Goal: Task Accomplishment & Management: Complete application form

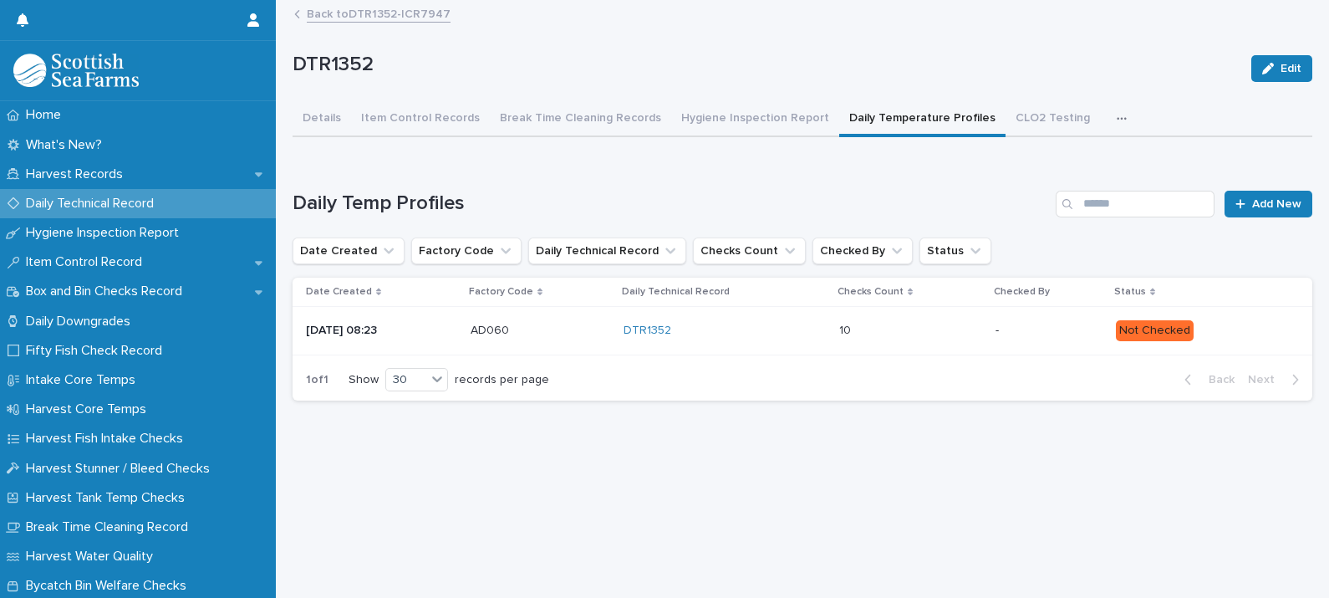
click at [918, 328] on p at bounding box center [910, 331] width 143 height 14
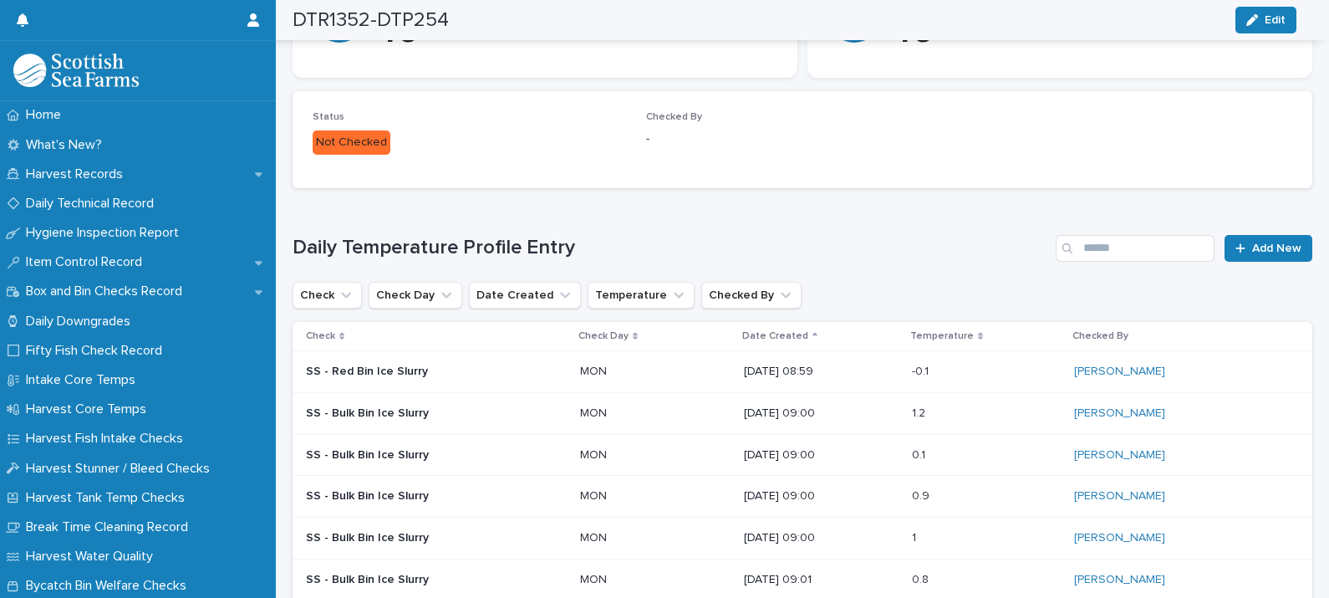
scroll to position [274, 0]
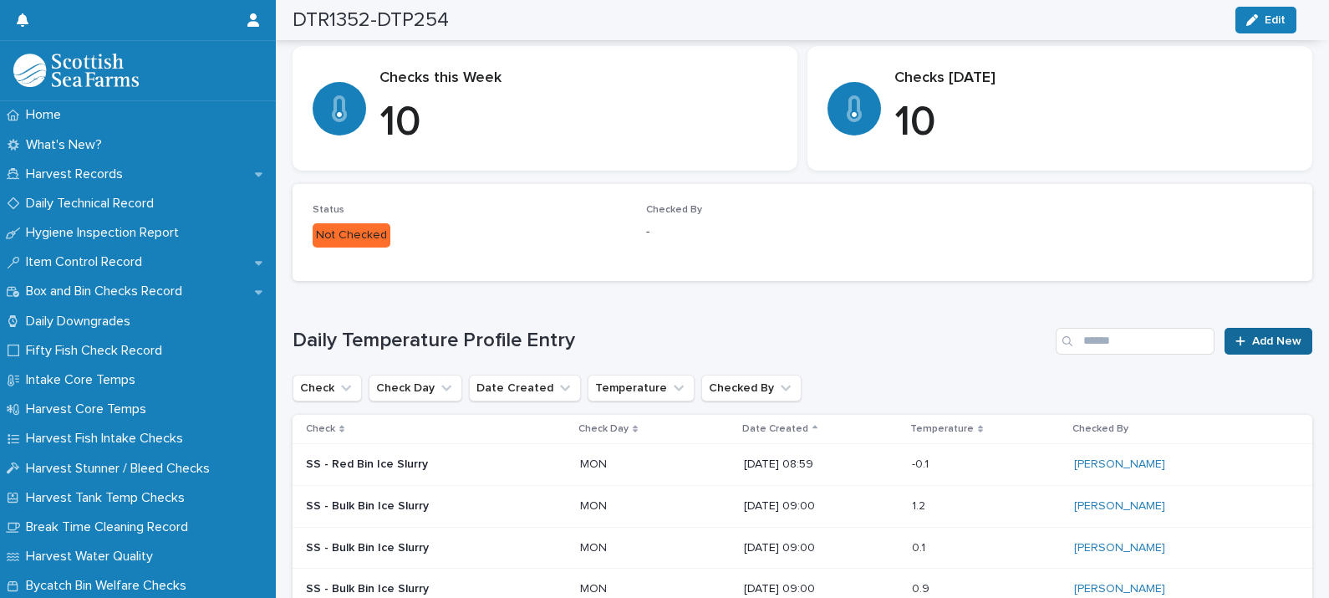
click at [1256, 336] on span "Add New" at bounding box center [1276, 341] width 49 height 12
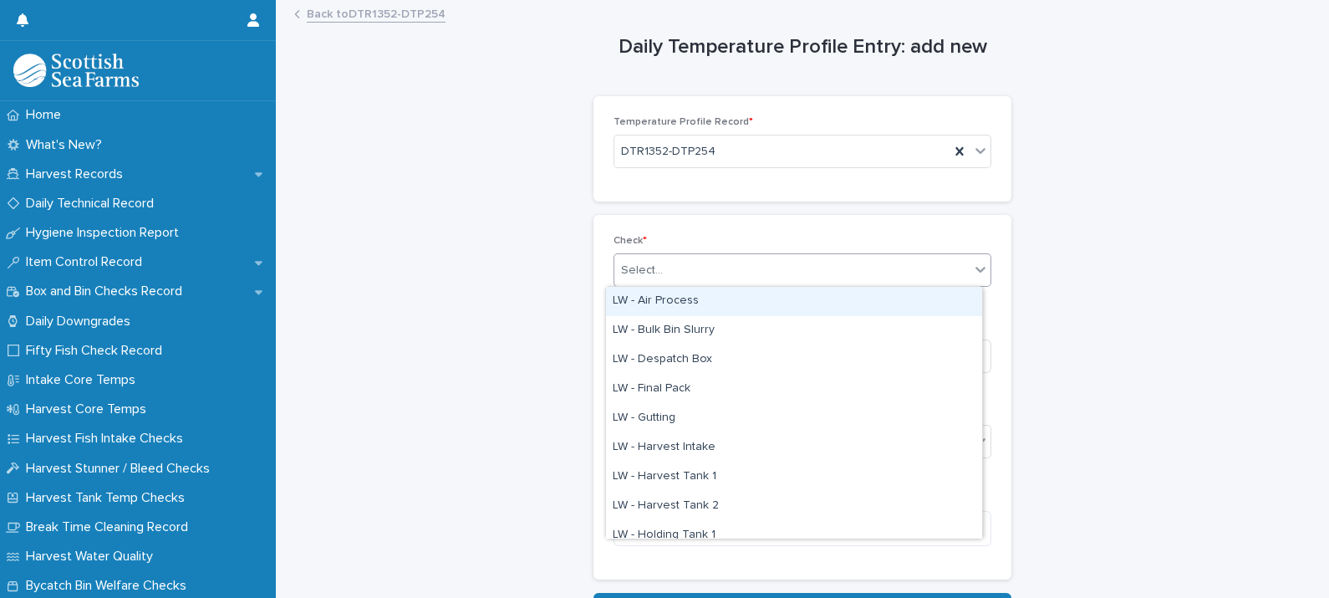
click at [754, 274] on div "Select..." at bounding box center [791, 271] width 355 height 28
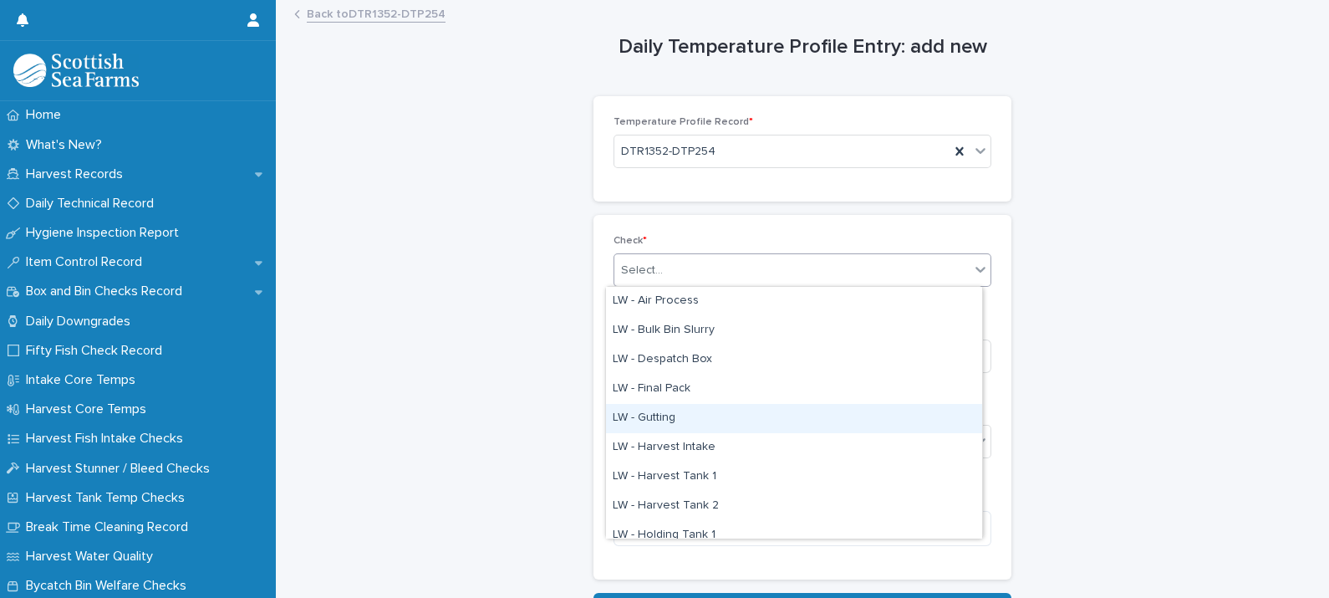
drag, startPoint x: 703, startPoint y: 401, endPoint x: 698, endPoint y: 416, distance: 15.9
click at [695, 426] on div "LW - Gutting" at bounding box center [794, 418] width 376 height 29
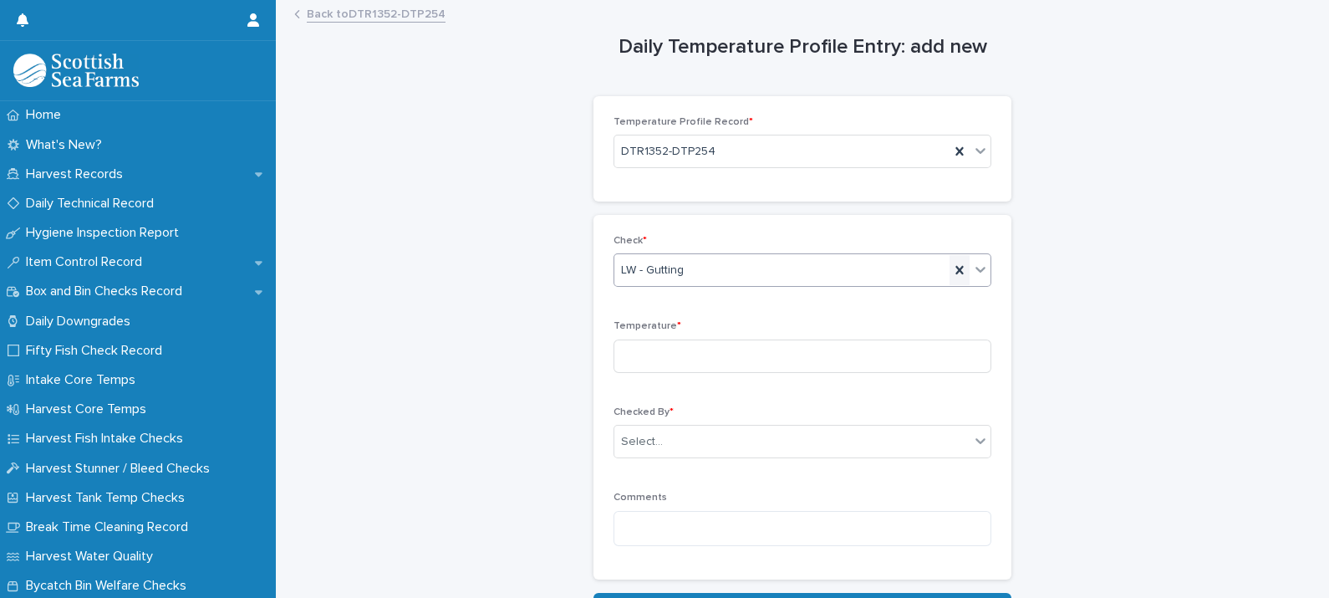
click at [951, 268] on icon at bounding box center [959, 270] width 17 height 17
click at [795, 278] on div "Select..." at bounding box center [791, 271] width 355 height 28
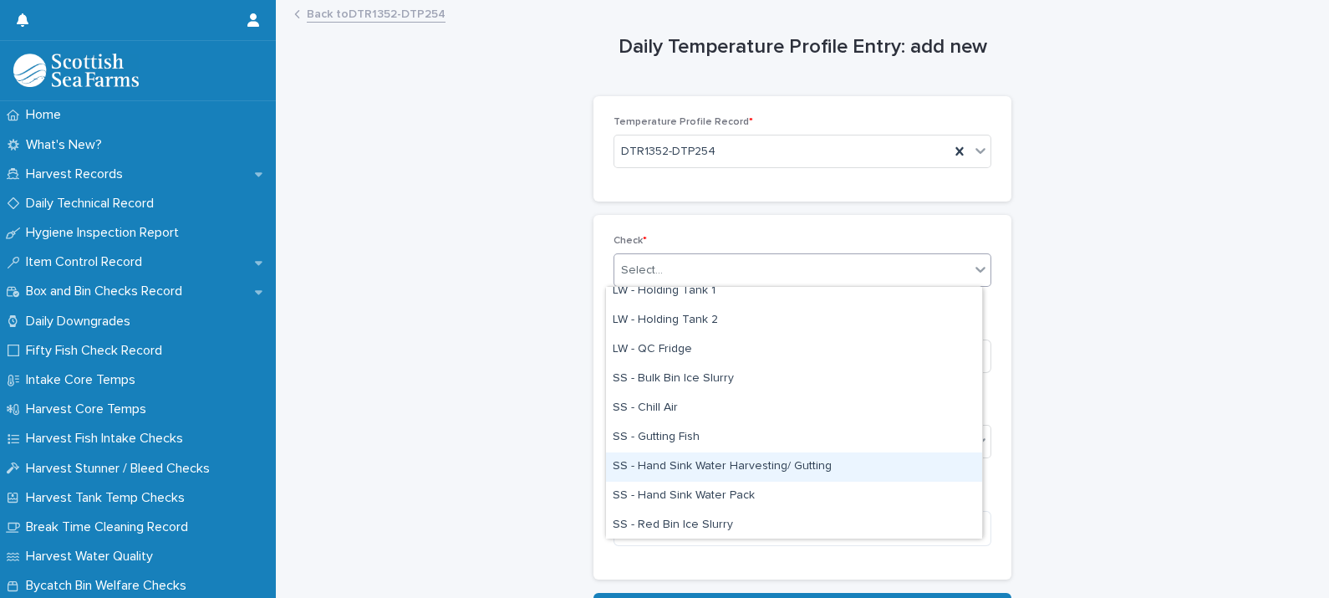
scroll to position [200, 0]
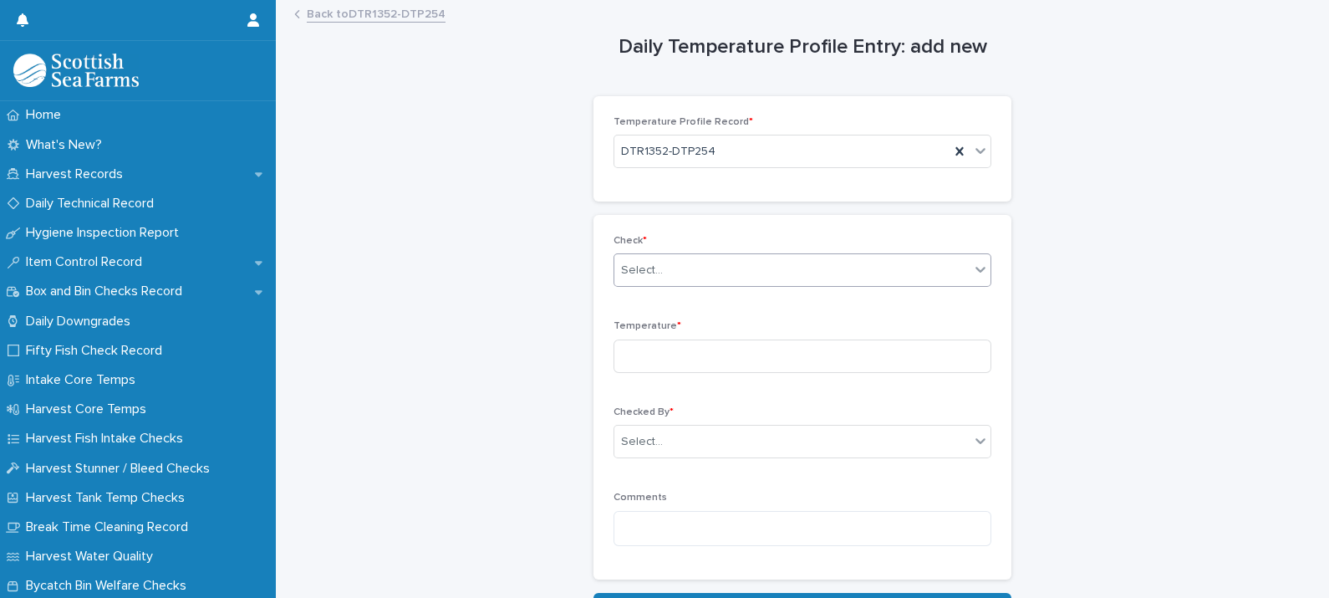
drag, startPoint x: 701, startPoint y: 480, endPoint x: 667, endPoint y: 264, distance: 218.4
click at [667, 263] on div "Select..." at bounding box center [791, 271] width 355 height 28
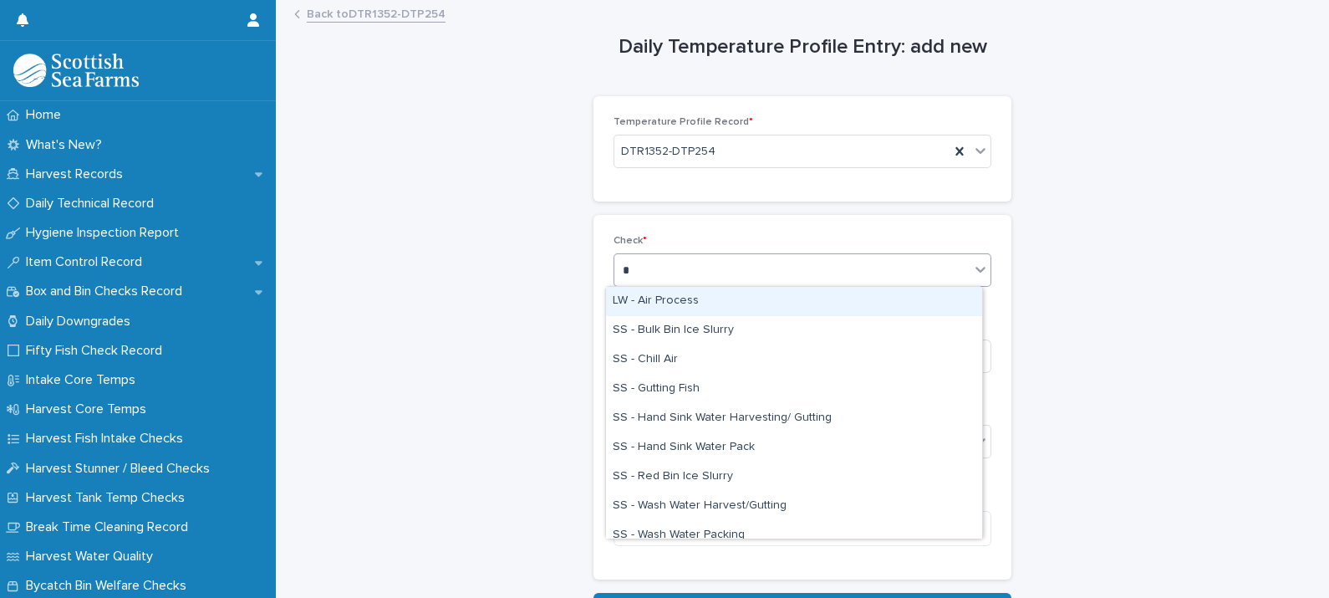
type input "**"
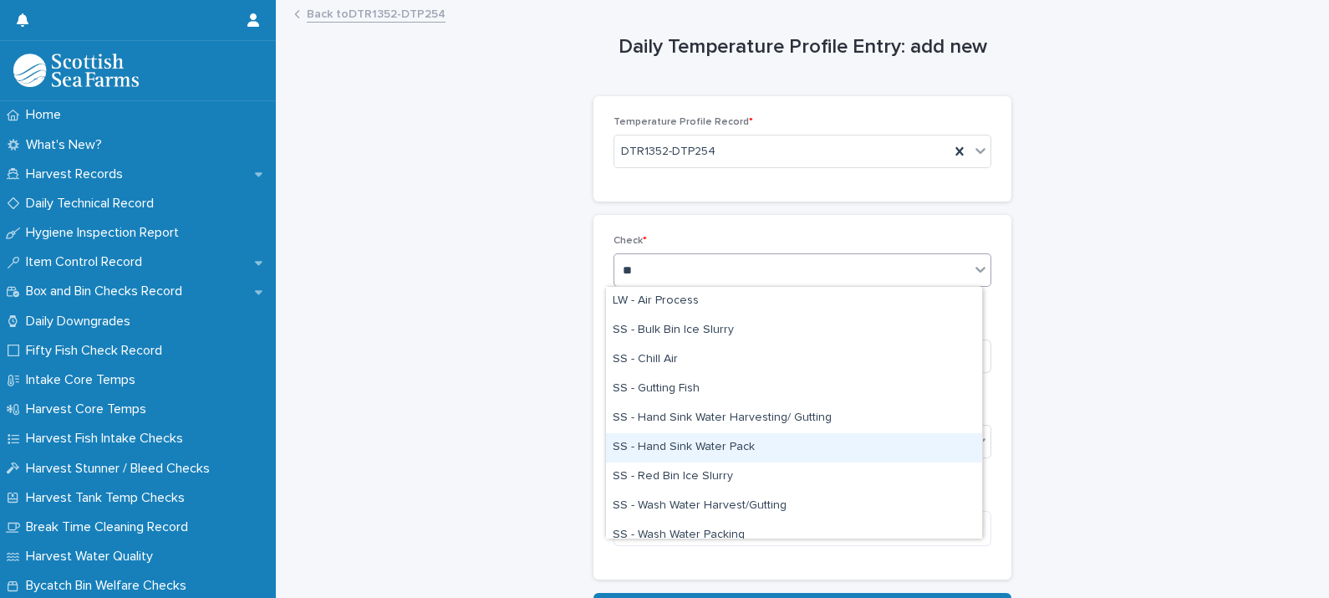
scroll to position [12, 0]
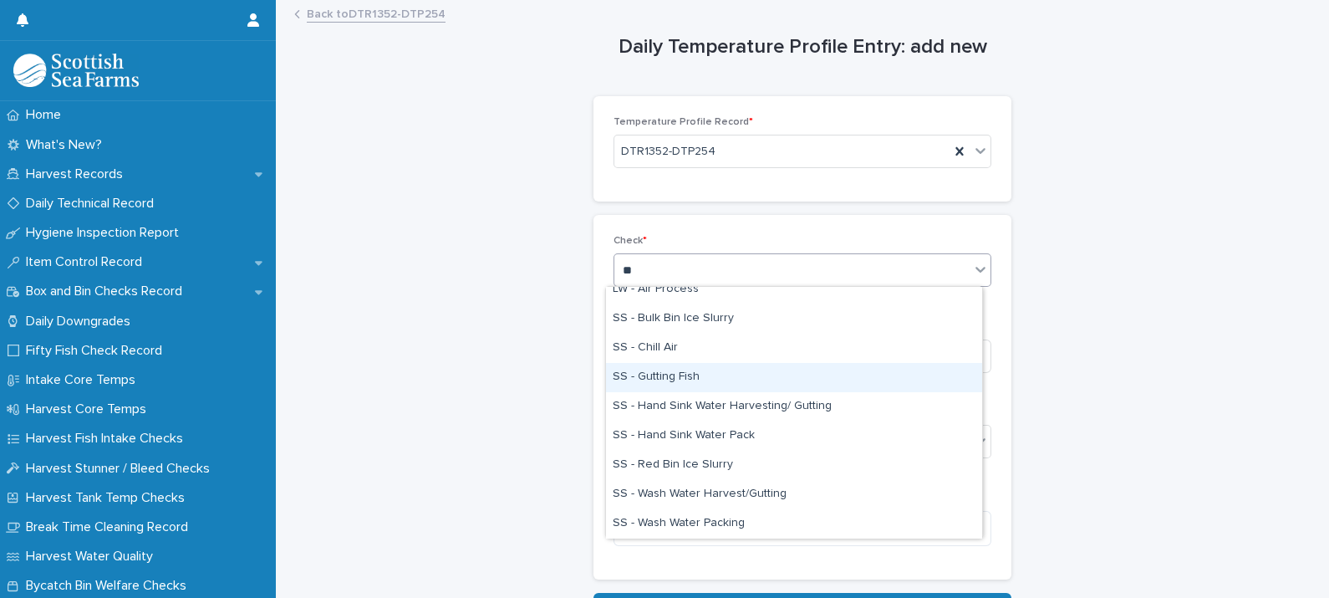
click at [663, 373] on div "SS - Gutting Fish" at bounding box center [794, 377] width 376 height 29
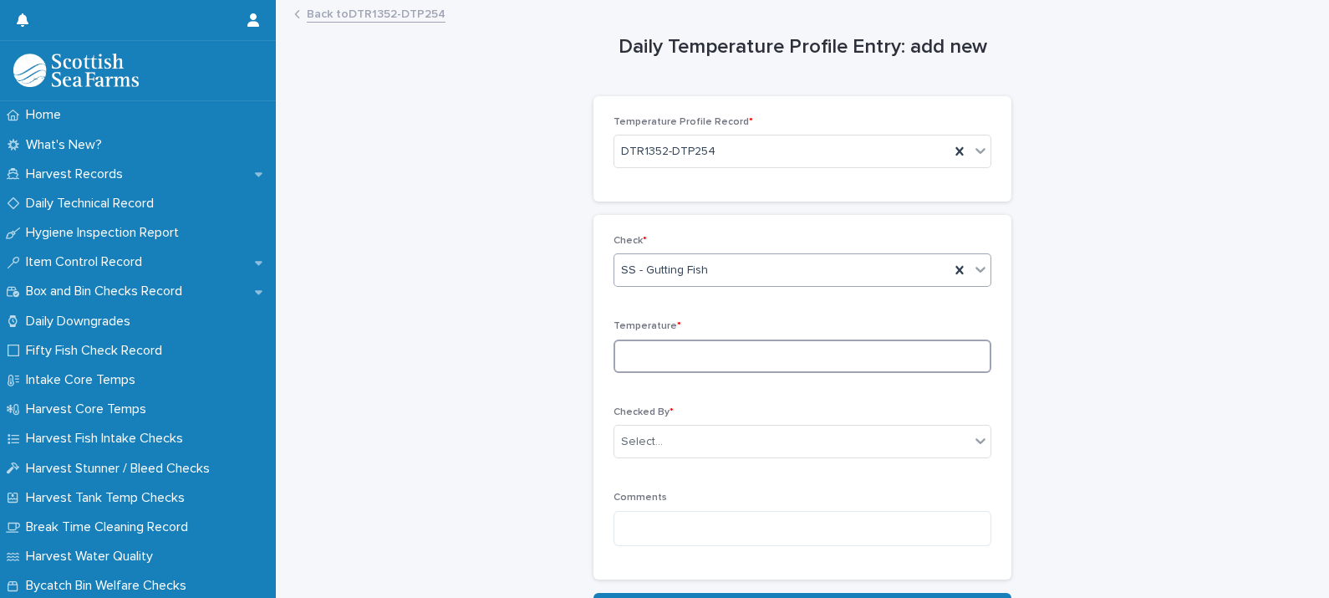
click at [650, 342] on input at bounding box center [803, 355] width 378 height 33
type input "***"
click at [726, 435] on div "Select..." at bounding box center [791, 442] width 355 height 28
type input "*"
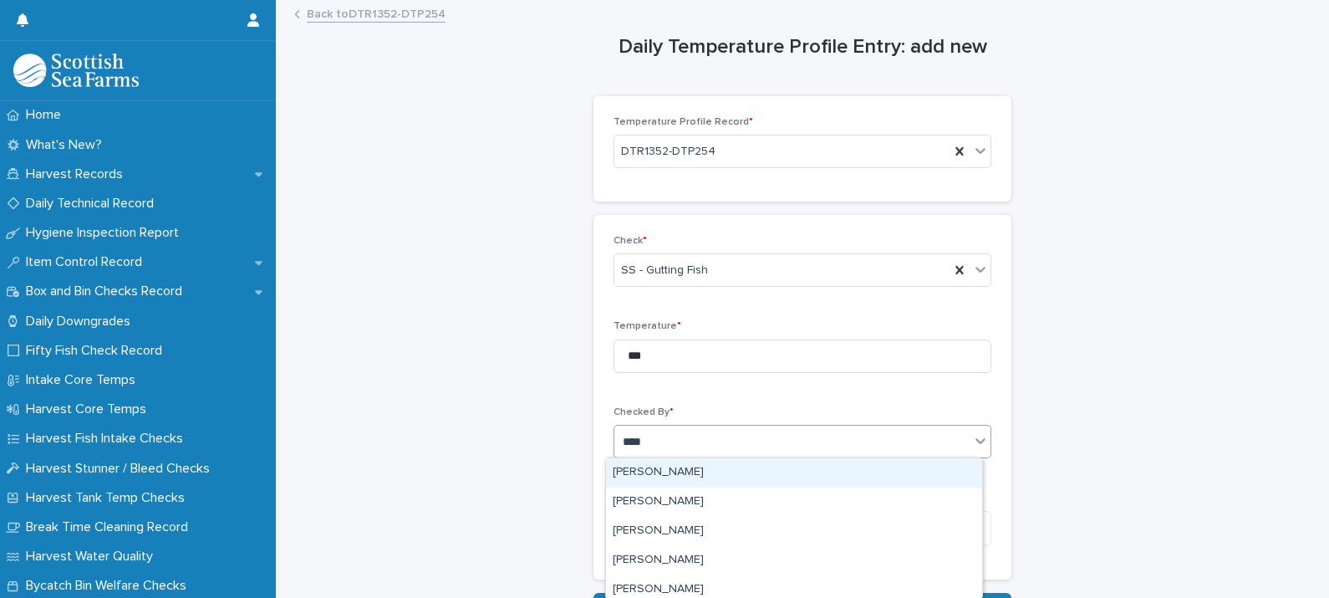
type input "*****"
click at [704, 464] on div "[PERSON_NAME]" at bounding box center [794, 472] width 376 height 29
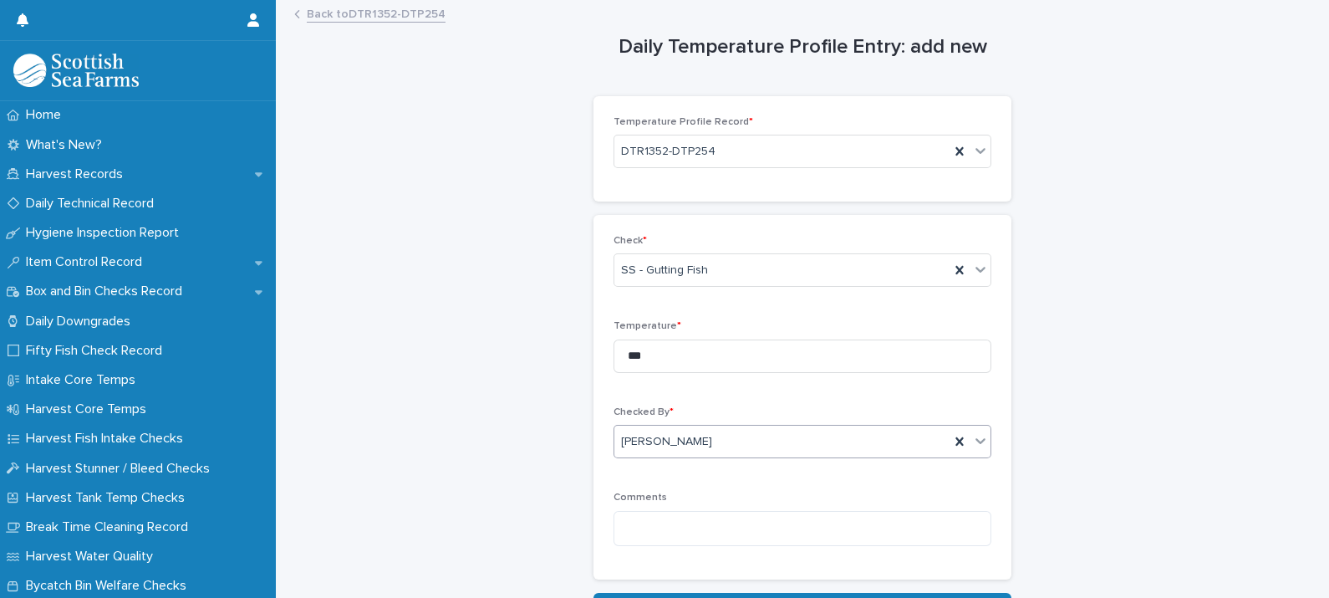
scroll to position [120, 0]
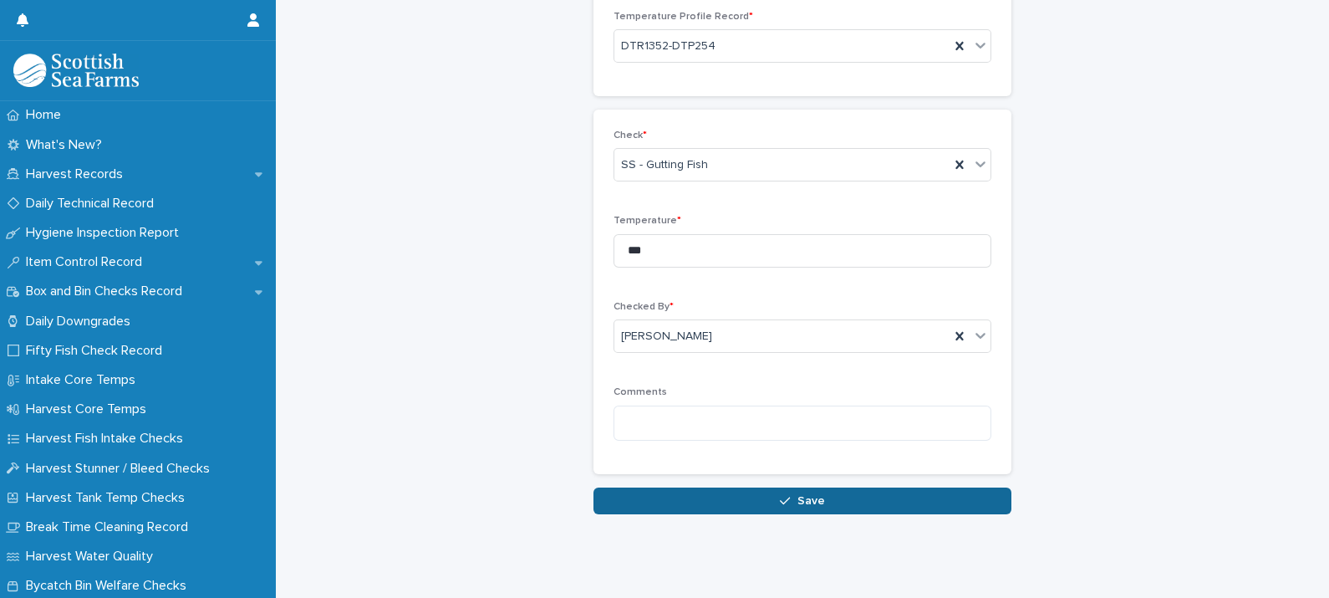
click at [711, 487] on button "Save" at bounding box center [803, 500] width 418 height 27
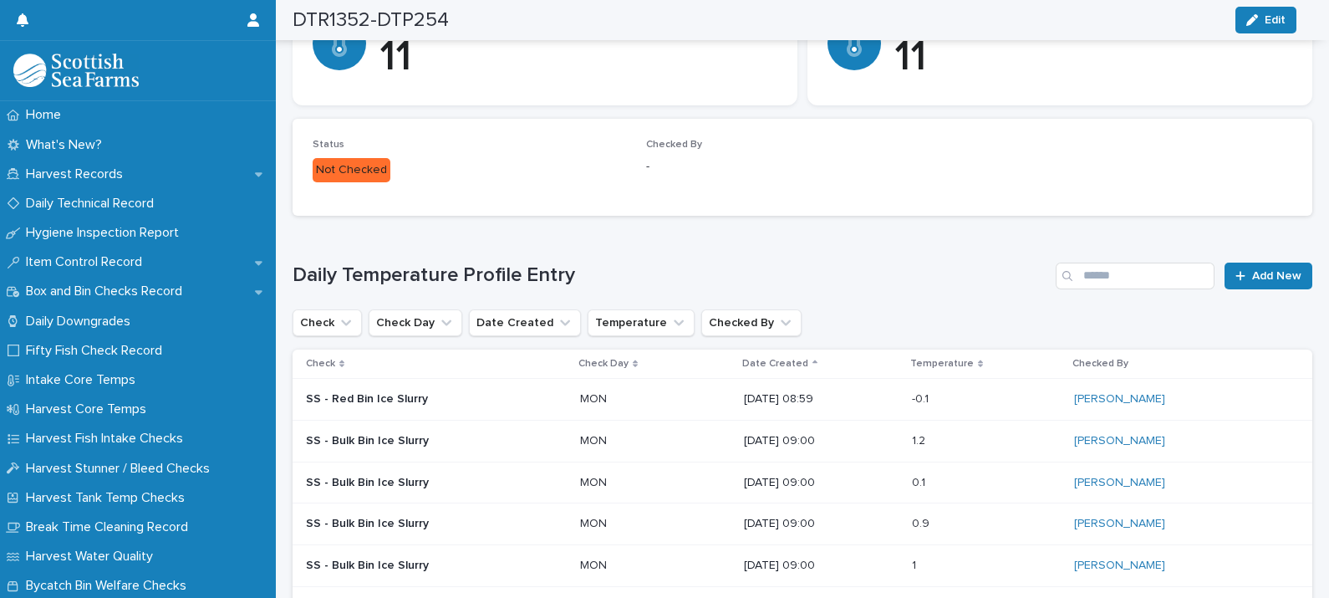
scroll to position [359, 0]
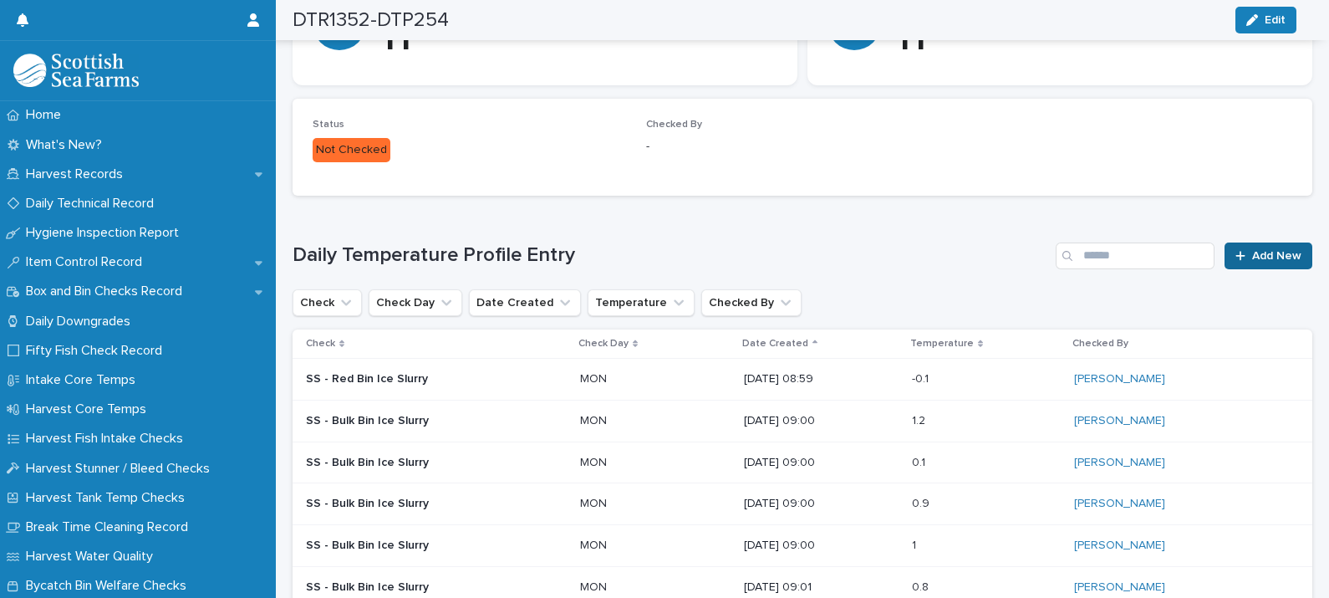
drag, startPoint x: 798, startPoint y: 402, endPoint x: 1263, endPoint y: 248, distance: 489.6
click at [1263, 248] on link "Add New" at bounding box center [1269, 255] width 88 height 27
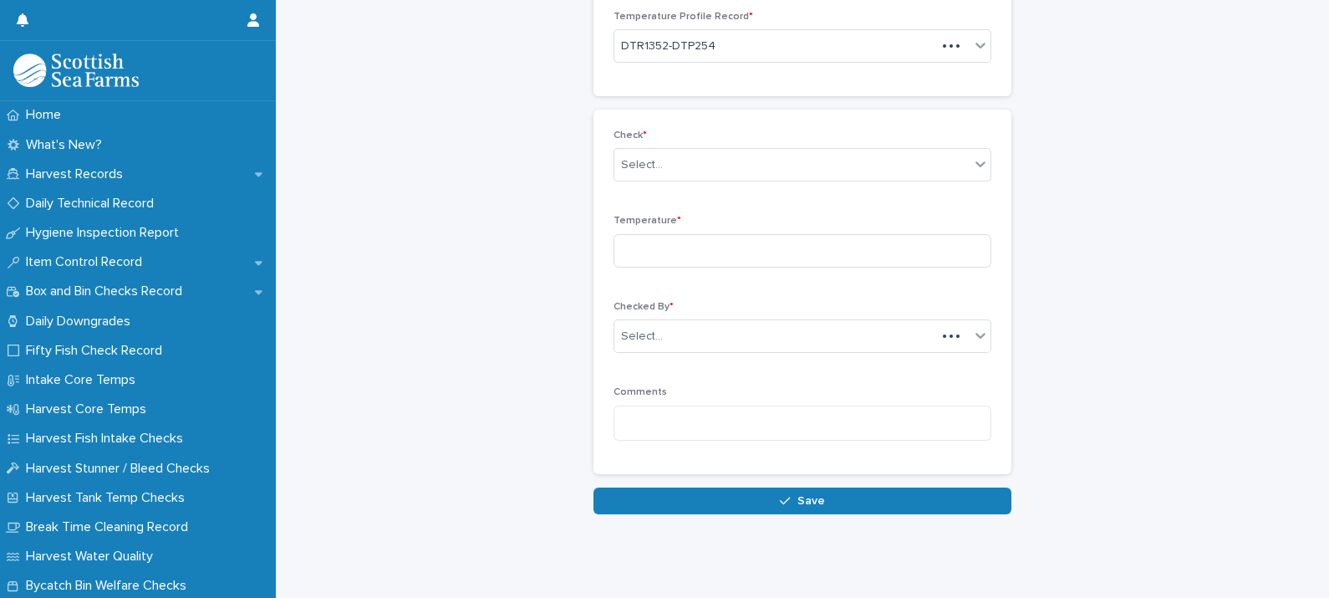
scroll to position [104, 0]
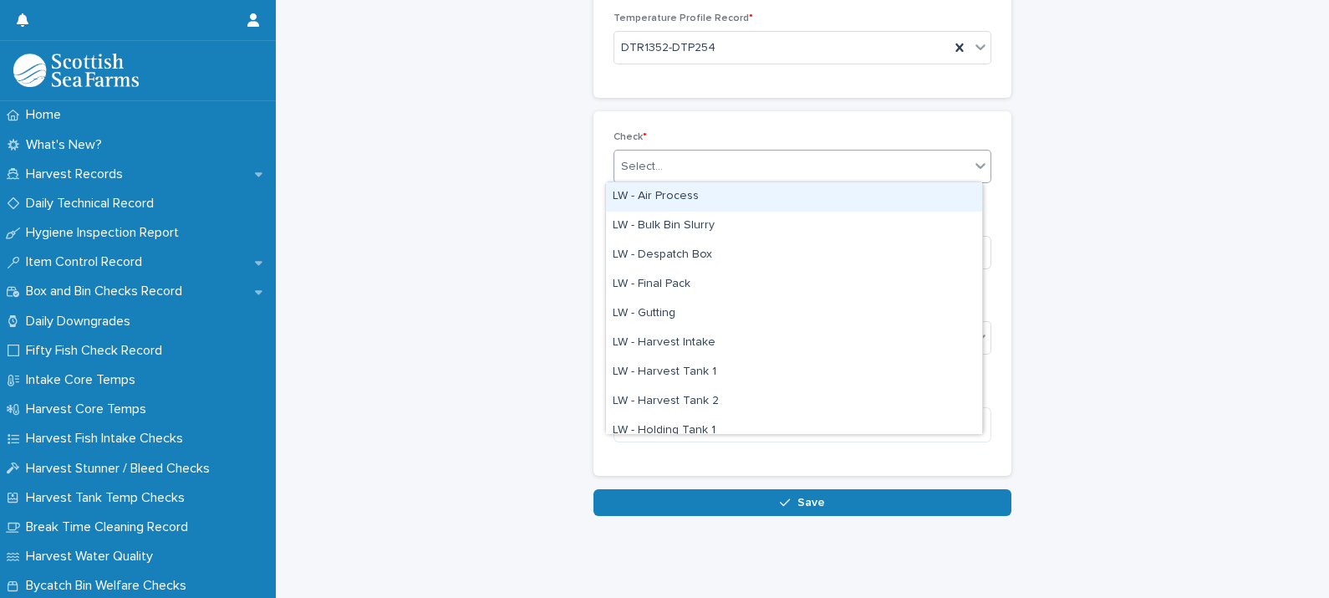
click at [717, 156] on div "Select..." at bounding box center [791, 167] width 355 height 28
type input "**"
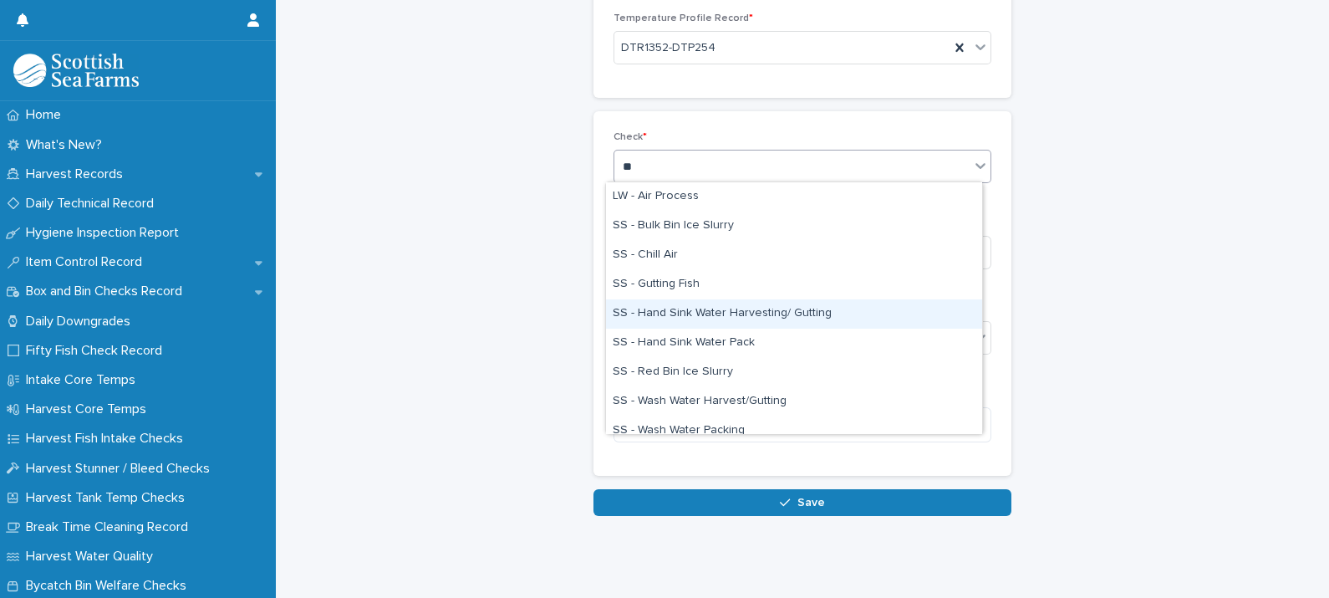
click at [813, 314] on div "SS - Hand Sink Water Harvesting/ Gutting" at bounding box center [794, 313] width 376 height 29
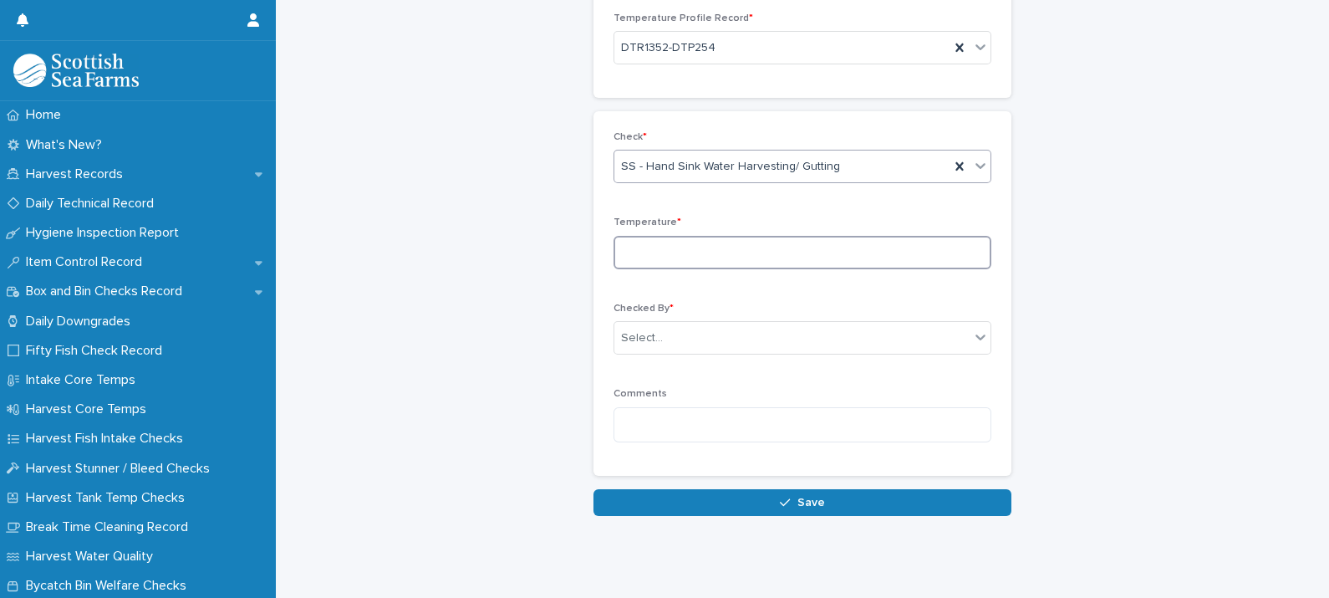
click at [711, 246] on input at bounding box center [803, 252] width 378 height 33
type input "****"
click at [705, 324] on div "Select..." at bounding box center [791, 338] width 355 height 28
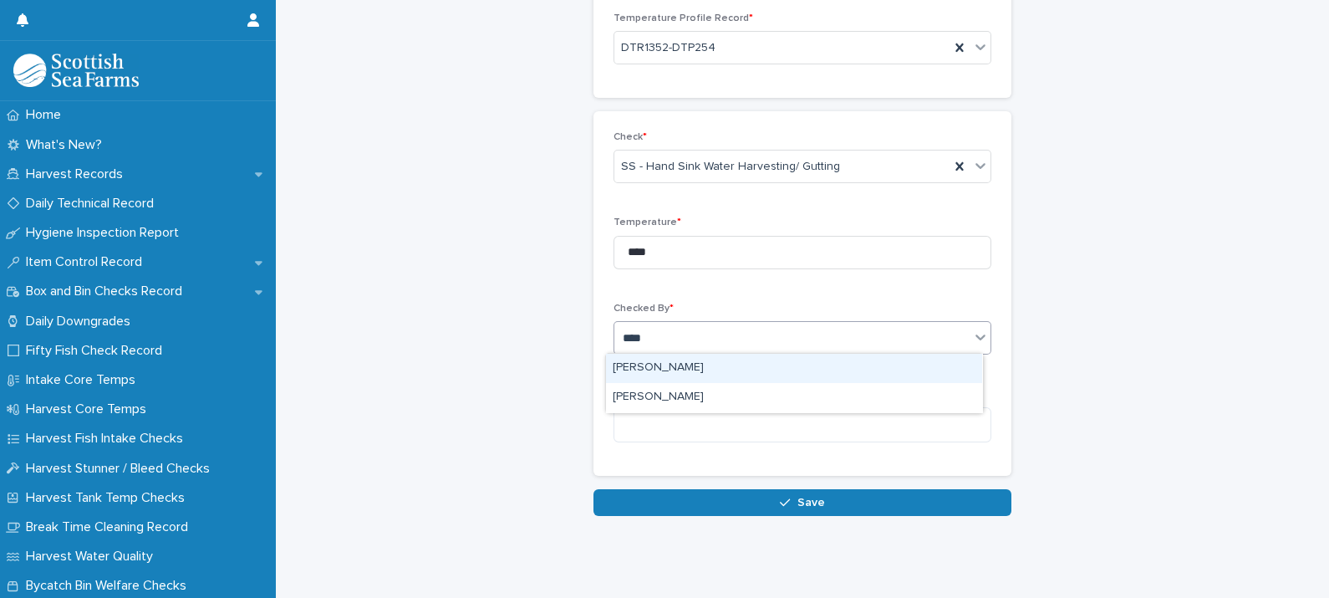
type input "*****"
click at [682, 344] on div "[PERSON_NAME]" at bounding box center [791, 338] width 355 height 28
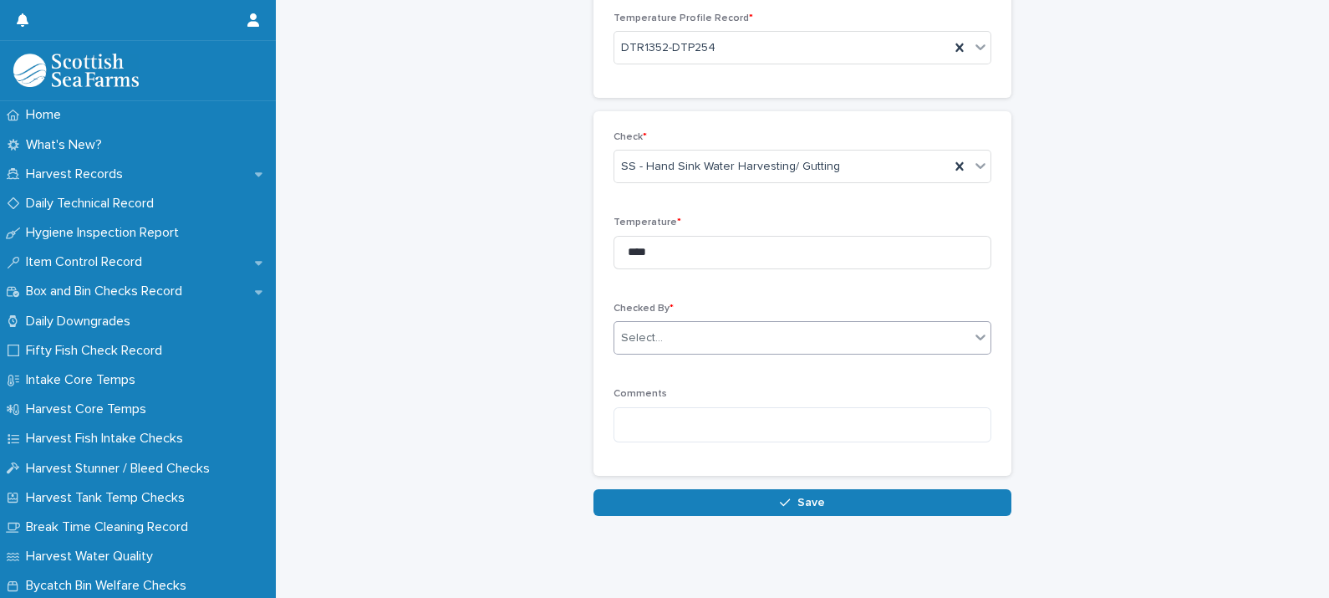
click at [685, 324] on div "Select..." at bounding box center [791, 338] width 355 height 28
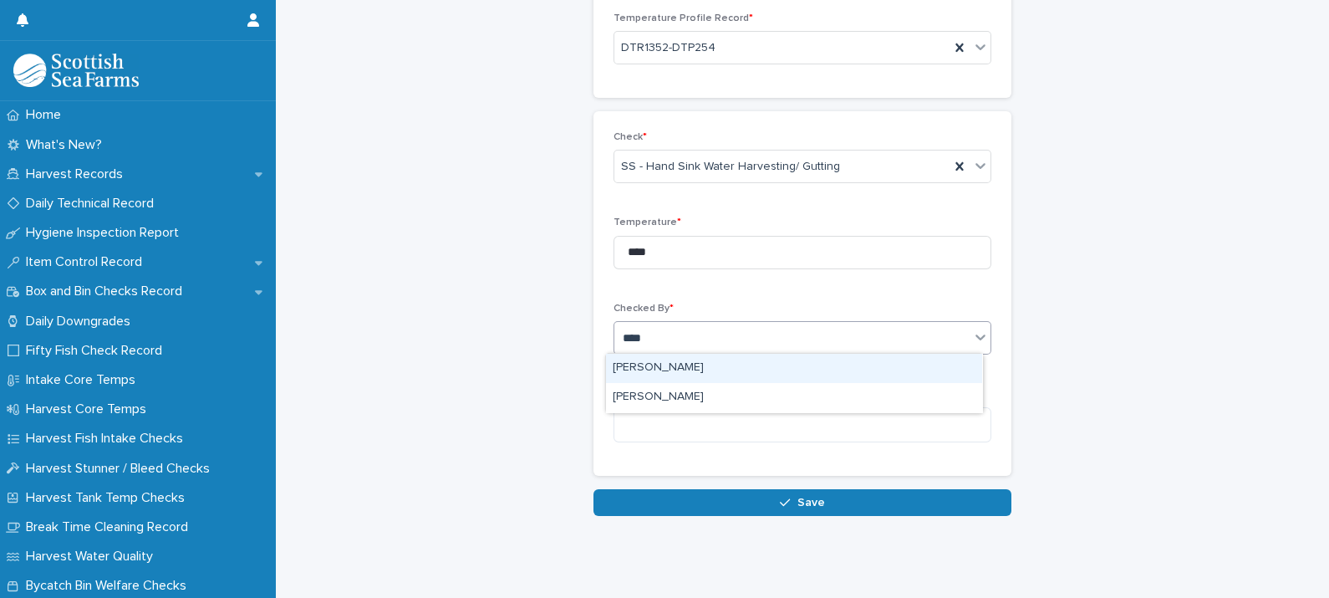
type input "*****"
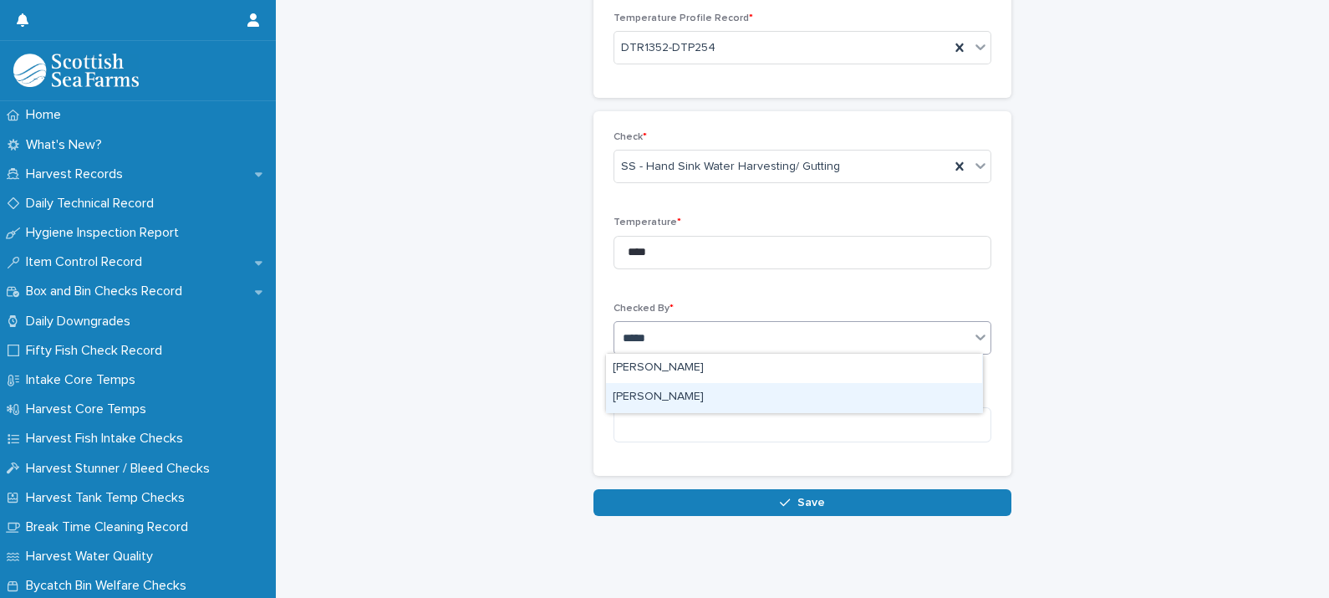
click at [683, 390] on div "[PERSON_NAME]" at bounding box center [794, 397] width 376 height 29
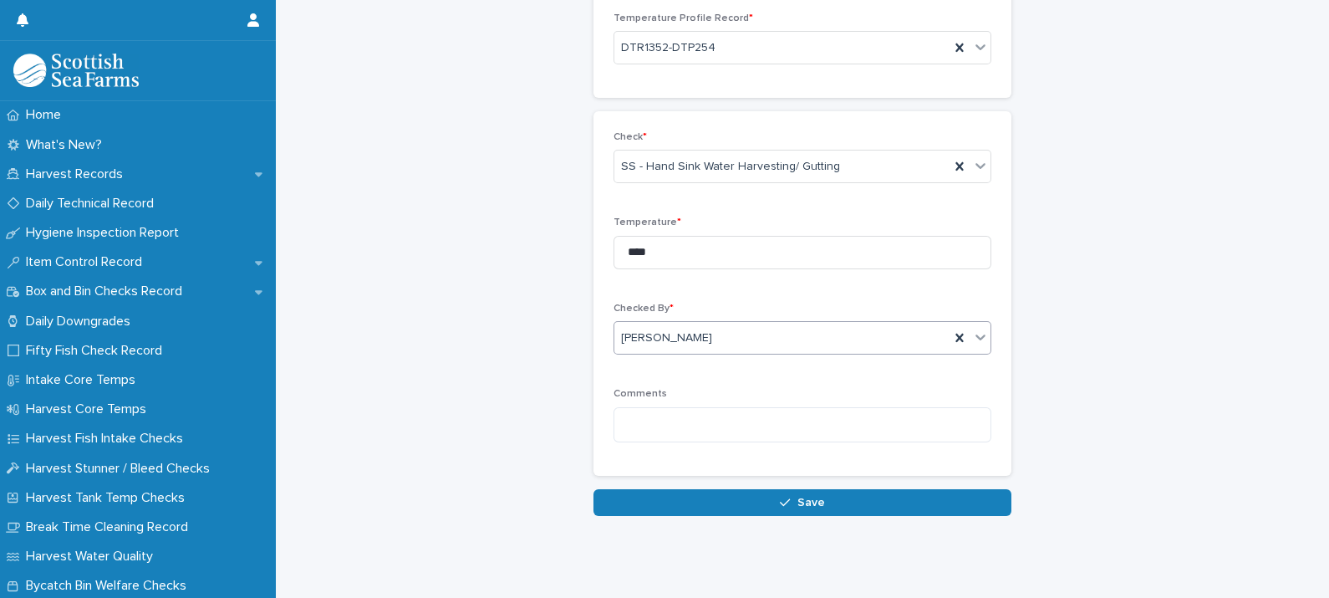
click at [790, 502] on button "Save" at bounding box center [803, 502] width 418 height 27
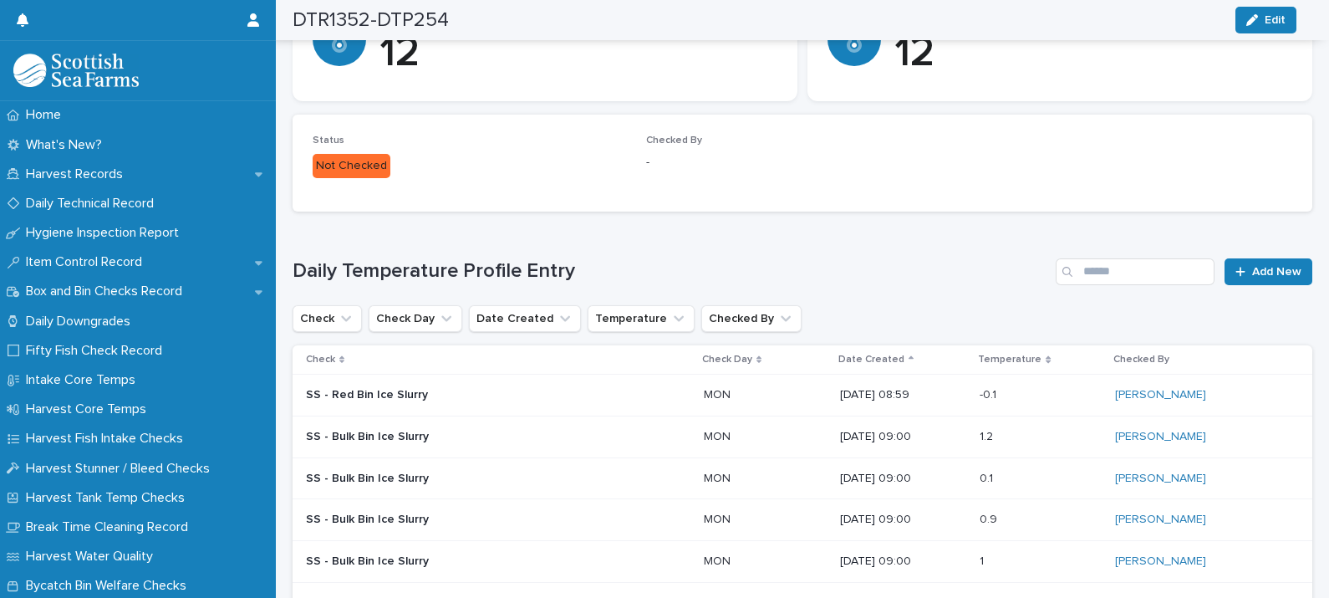
scroll to position [364, 0]
